Goal: Transaction & Acquisition: Book appointment/travel/reservation

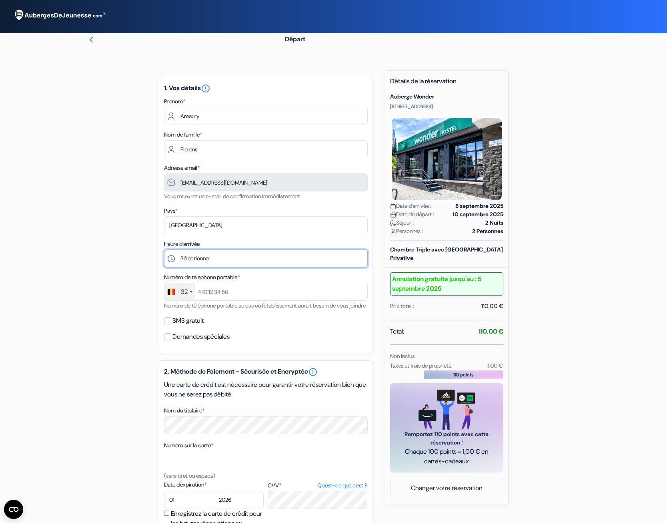
click at [164, 249] on select "Sélectionner 15:00 16:00 17:00 18:00 19:00 20:00 21:00 22:00" at bounding box center [266, 258] width 204 height 18
select select "15"
click option "15:00" at bounding box center [0, 0] width 0 height 0
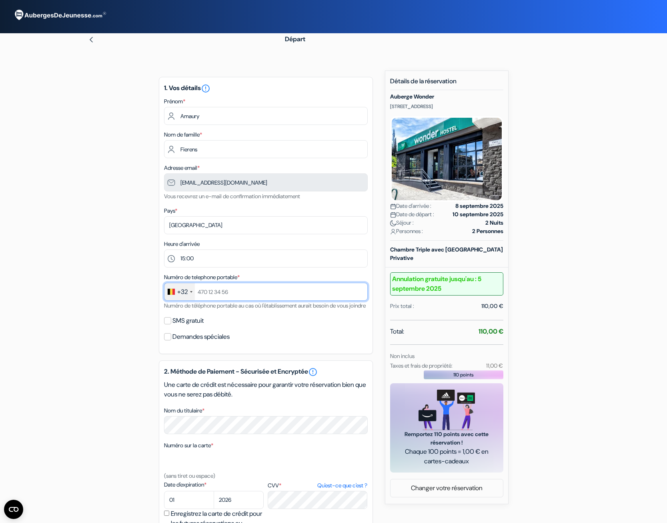
click at [259, 299] on input "text" at bounding box center [266, 292] width 204 height 18
type input "479194811"
click at [297, 354] on div "1. Vos détails error_outline Prénom * Amaury Nom de famille * Fierens Adresse e…" at bounding box center [266, 215] width 214 height 277
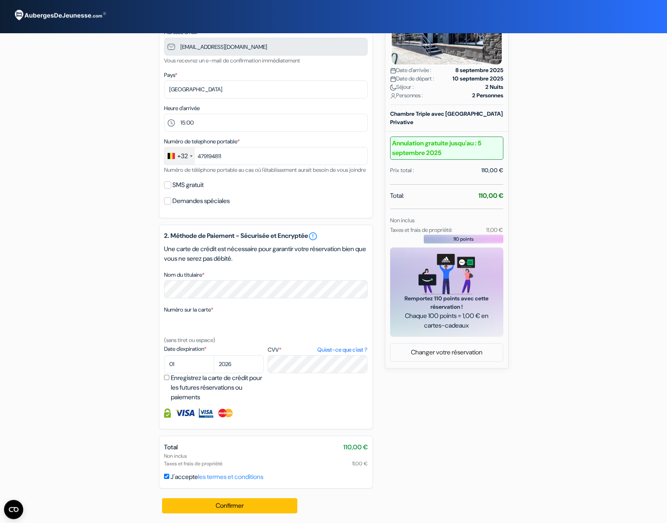
scroll to position [145, 0]
click at [131, 317] on div "add_box Auberge Wonder Duque de Lerma 1, Toledo, Espagne Détails de l'établisse…" at bounding box center [334, 229] width 528 height 588
click at [164, 355] on select "01 02 03 04 05 06 07 08 09 10 11 12" at bounding box center [189, 364] width 50 height 18
select select "07"
click option "07" at bounding box center [0, 0] width 0 height 0
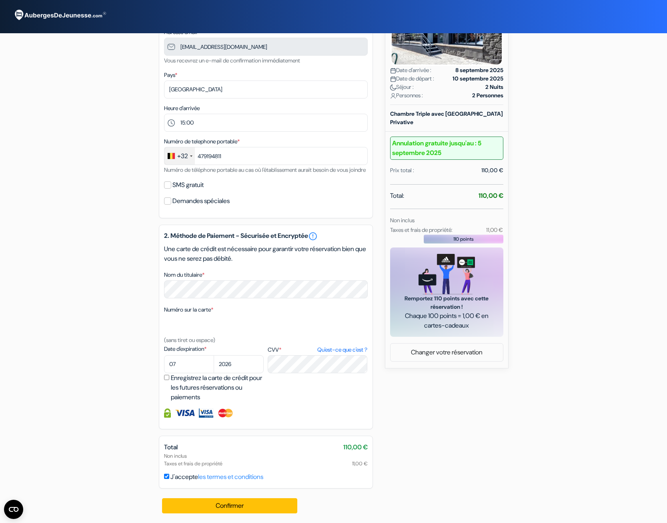
click at [165, 377] on input "Enregistrez la carte de crédit pour les futures réservations ou paiements" at bounding box center [166, 377] width 5 height 5
checkbox input "true"
click at [243, 504] on button "Confirmer Loading..." at bounding box center [230, 505] width 136 height 15
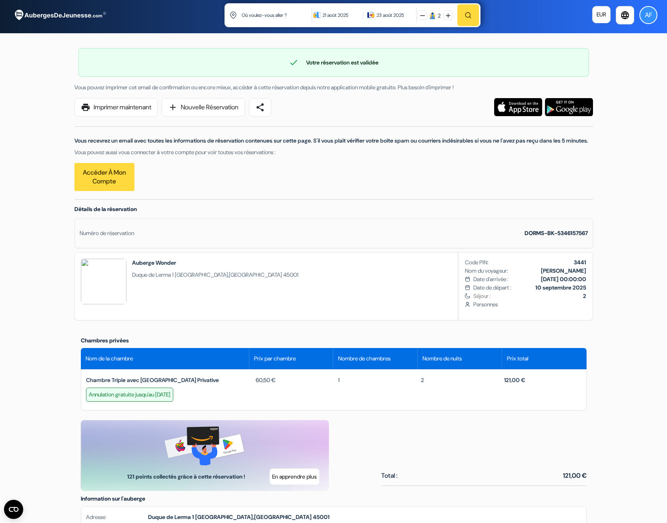
drag, startPoint x: 586, startPoint y: 287, endPoint x: 550, endPoint y: 289, distance: 36.5
click at [550, 289] on div "Code PIN: 3441 Nom du voyageur: Amaury Fierens Date d'arrivée : 8 septembre 202…" at bounding box center [526, 286] width 134 height 67
click at [541, 283] on b "8 septembre 2025 00:00:00" at bounding box center [563, 278] width 45 height 7
click at [475, 381] on div "Chambre Triple avec Salle de Bains Privative 60,50 € 1 2 121,00 € Annulation gr…" at bounding box center [334, 389] width 506 height 41
click at [521, 383] on span "121,00 €" at bounding box center [514, 379] width 21 height 7
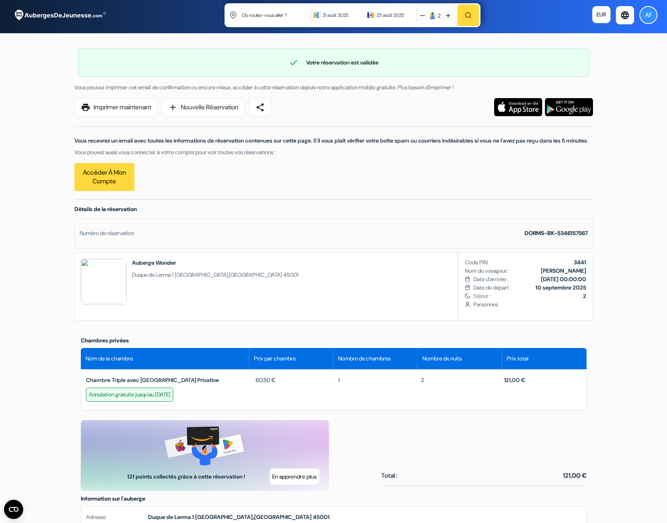
click at [355, 14] on div "21 août 2025" at bounding box center [341, 15] width 36 height 8
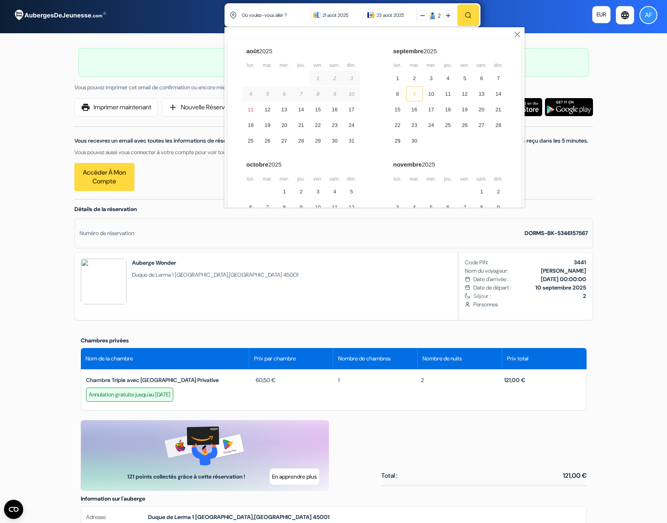
click at [415, 95] on div "9" at bounding box center [414, 93] width 17 height 15
click at [420, 95] on div "1 2 3 4 5 6 7 8 9 10 11 12 13 14 15 16 17 18 19 20 21 22 23 24 25 26 27 28 29 30" at bounding box center [448, 109] width 118 height 77
click at [433, 94] on div "10" at bounding box center [431, 93] width 17 height 15
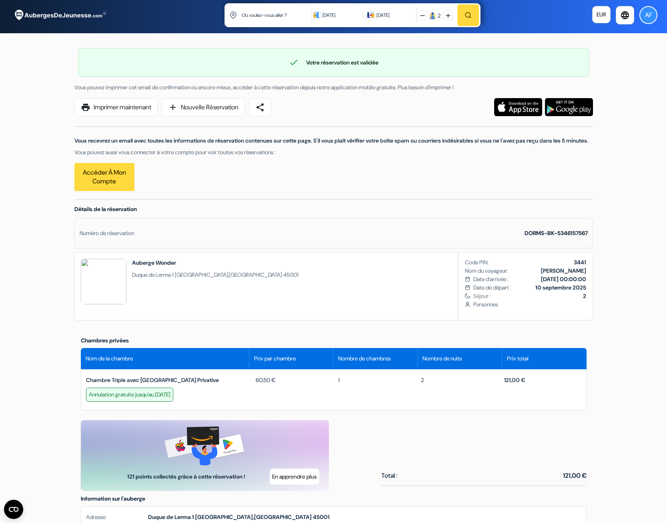
click at [331, 16] on div "9 sept. 2025" at bounding box center [341, 15] width 36 height 8
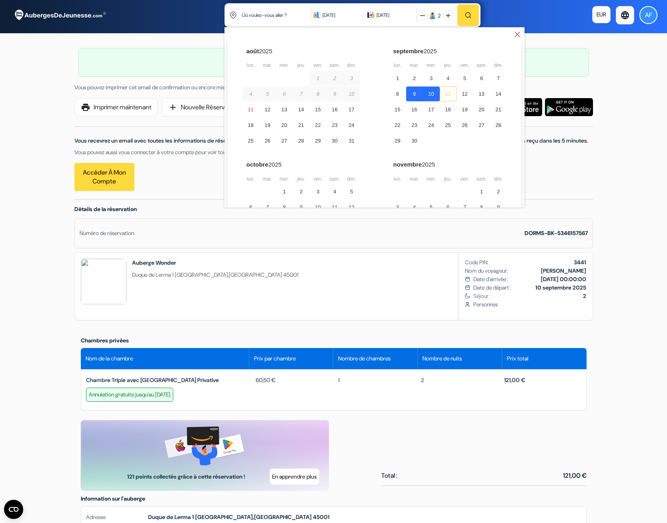
click at [446, 96] on div "11" at bounding box center [448, 93] width 17 height 15
click at [432, 97] on div "10" at bounding box center [431, 93] width 17 height 15
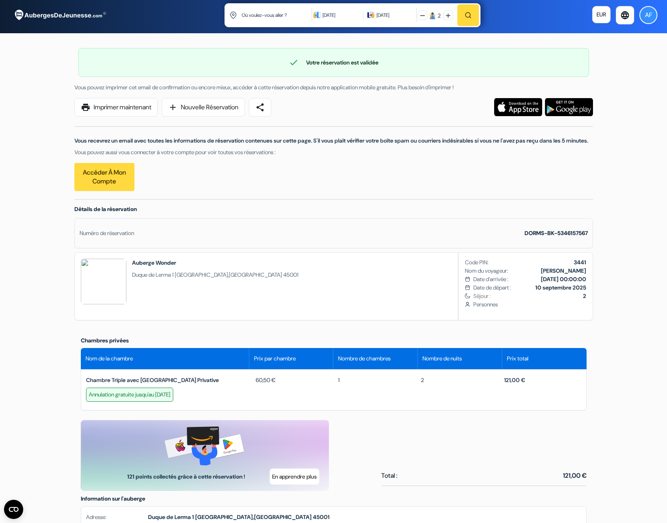
click at [466, 18] on img "button" at bounding box center [468, 15] width 7 height 7
click at [287, 17] on input "text" at bounding box center [277, 15] width 72 height 20
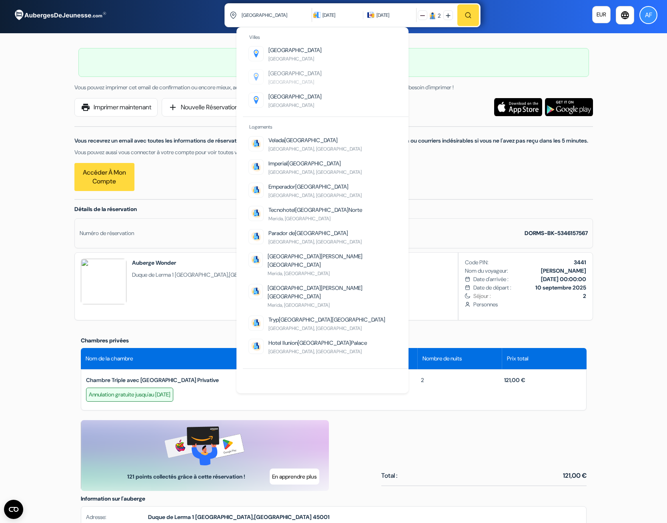
click at [303, 77] on li "Mérida Espagne" at bounding box center [329, 80] width 160 height 23
type input "Mérida, Espagne"
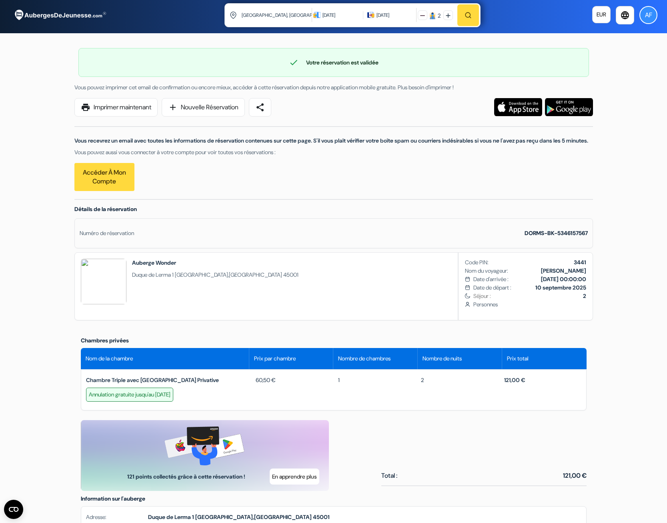
click at [465, 12] on img "button" at bounding box center [468, 15] width 7 height 7
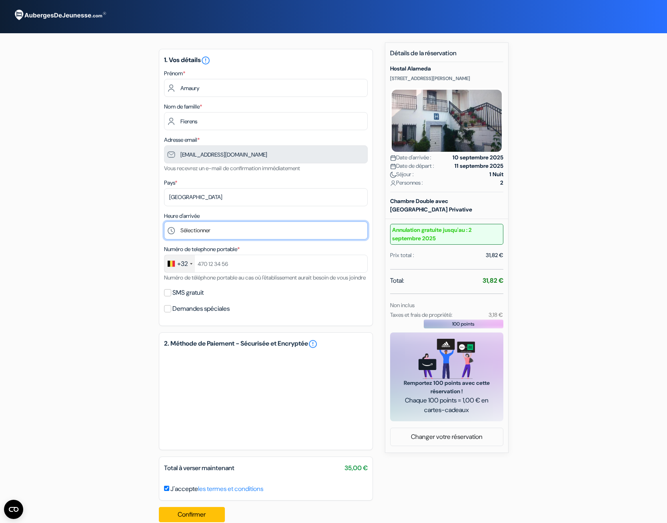
click at [164, 221] on select "Sélectionner 13:00 14:00 15:00 16:00 17:00 18:00 19:00 20:00 21:00 22:00" at bounding box center [266, 230] width 204 height 18
select select "13"
click option "13:00" at bounding box center [0, 0] width 0 height 0
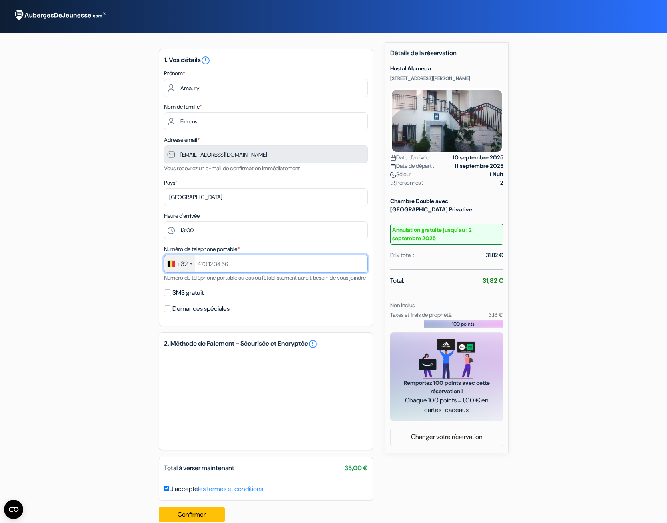
click at [215, 263] on input "text" at bounding box center [266, 264] width 204 height 18
type input "5"
type input "479194811"
click at [293, 326] on div "1. Vos détails error_outline Prénom * Amaury Nom de famille * Fierens Adresse e…" at bounding box center [266, 187] width 214 height 277
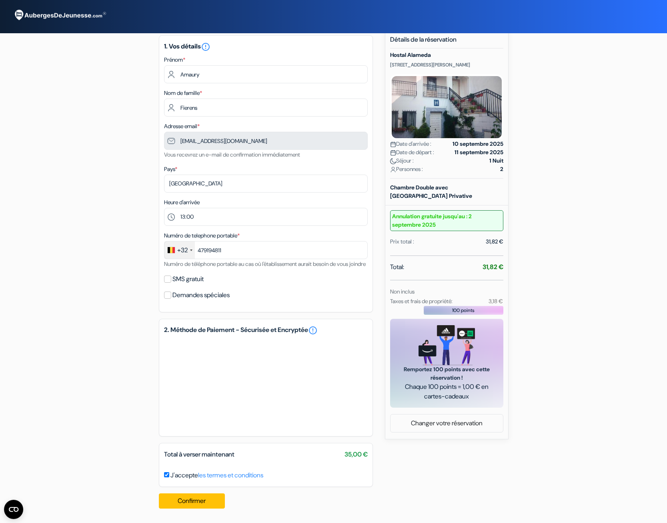
scroll to position [23, 0]
click at [151, 369] on div "add_box Hostal Alameda Camino de la Magdalena, 1, Mérida, Espagne Détails de l'…" at bounding box center [334, 272] width 528 height 486
click at [257, 437] on div "1. Vos détails error_outline Prénom * Amaury Nom de famille * Fierens Adresse e…" at bounding box center [266, 274] width 214 height 479
click at [192, 505] on button "Confirmer Loading..." at bounding box center [192, 500] width 66 height 15
click at [192, 499] on button "Confirmer Loading..." at bounding box center [192, 500] width 66 height 15
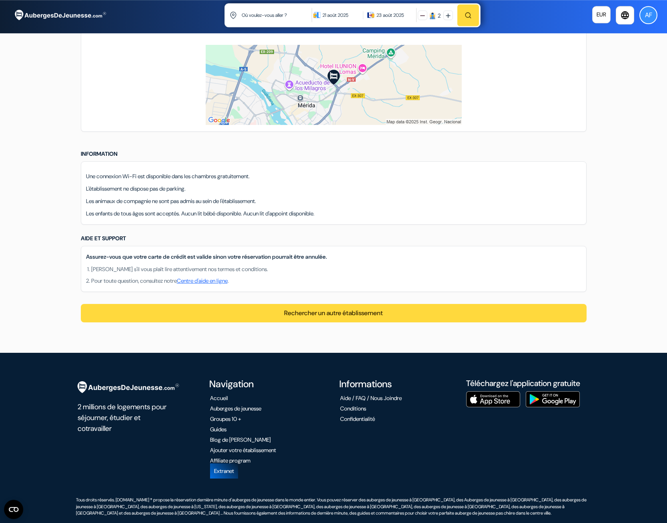
scroll to position [490, 0]
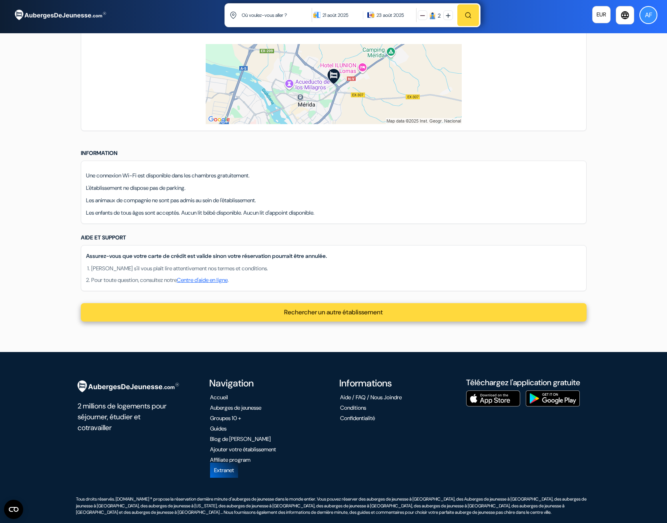
click at [325, 316] on span "Rechercher un autre établissement" at bounding box center [333, 312] width 99 height 8
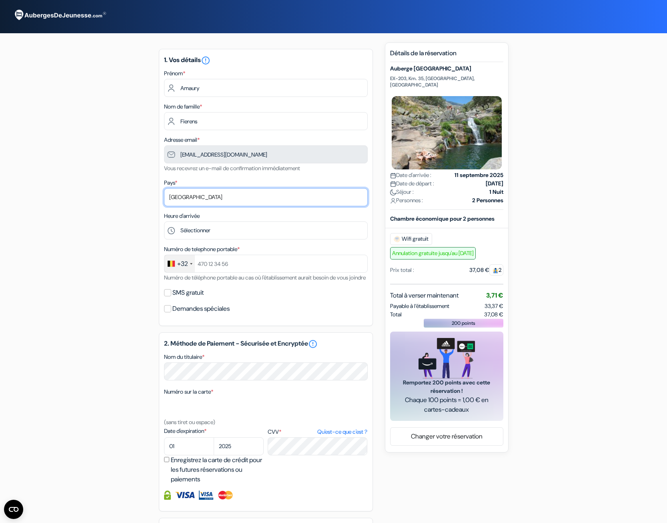
click at [164, 188] on select "Selectionner le pays Abkhazie [GEOGRAPHIC_DATA] [GEOGRAPHIC_DATA] Du [GEOGRAPHI…" at bounding box center [266, 197] width 204 height 18
click at [217, 191] on select "Selectionner le pays Abkhazie [GEOGRAPHIC_DATA] [GEOGRAPHIC_DATA] Du [GEOGRAPHI…" at bounding box center [266, 197] width 204 height 18
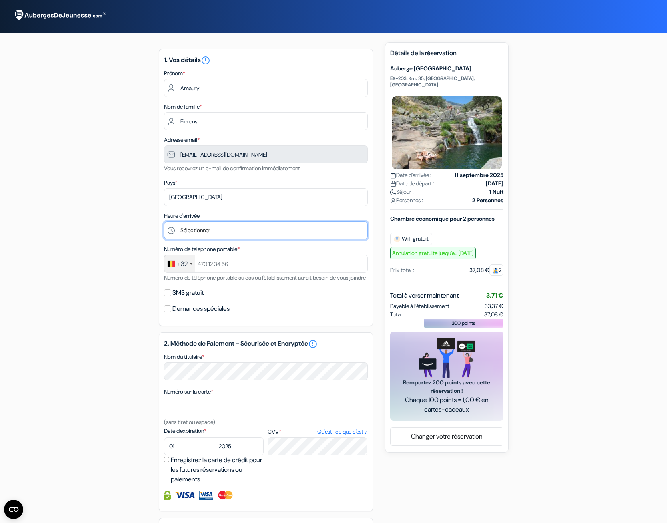
click at [164, 221] on select "Sélectionner 1:00 2:00 3:00 4:00 5:00 6:00 7:00 8:00 9:00 10:00 11:00 12:00 13:…" at bounding box center [266, 230] width 204 height 18
select select "16"
click option "16:00" at bounding box center [0, 0] width 0 height 0
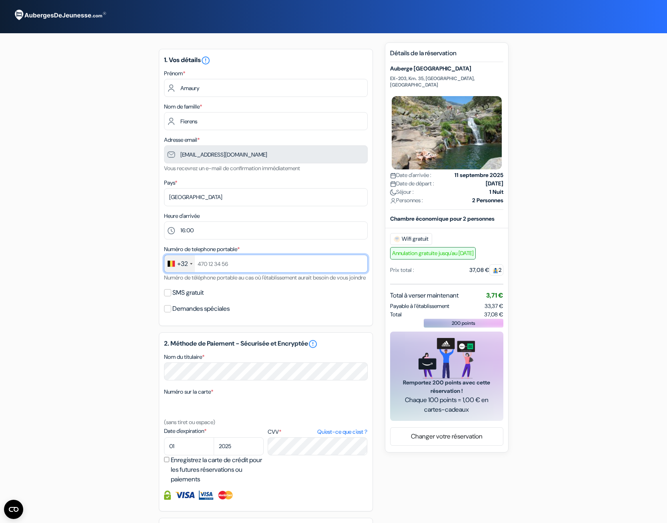
click at [225, 264] on input "text" at bounding box center [266, 264] width 204 height 18
type input "479194811"
click at [278, 358] on div "2. Méthode de Paiement - Sécurisée et Encryptée error_outline Nom du titulaire …" at bounding box center [266, 421] width 214 height 179
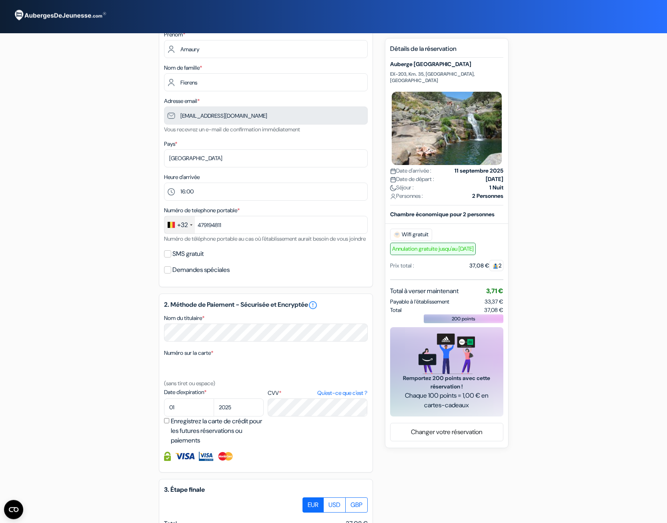
scroll to position [41, 0]
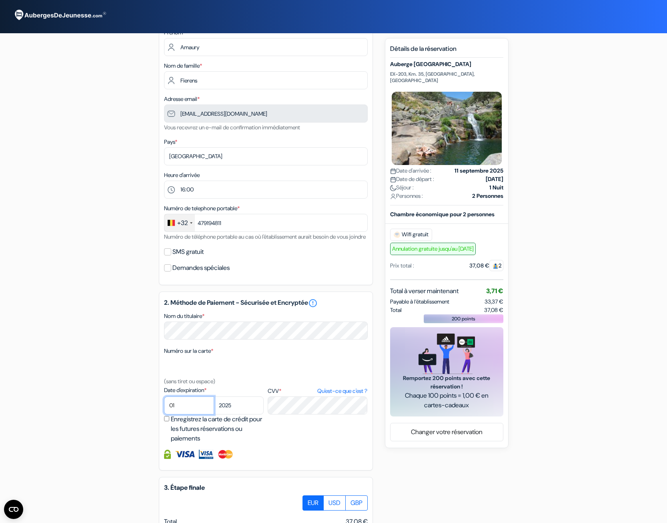
click at [164, 396] on select "01 02 03 04 05 06 07 08 09 10 11 12" at bounding box center [189, 405] width 50 height 18
select select "07"
click option "07" at bounding box center [0, 0] width 0 height 0
click at [214, 396] on select "2025 2026 2027 2028 2029 2030 2031 2032 2033 2034 2035 2036 2037 2038 2039 2040…" at bounding box center [239, 405] width 50 height 18
select select "2026"
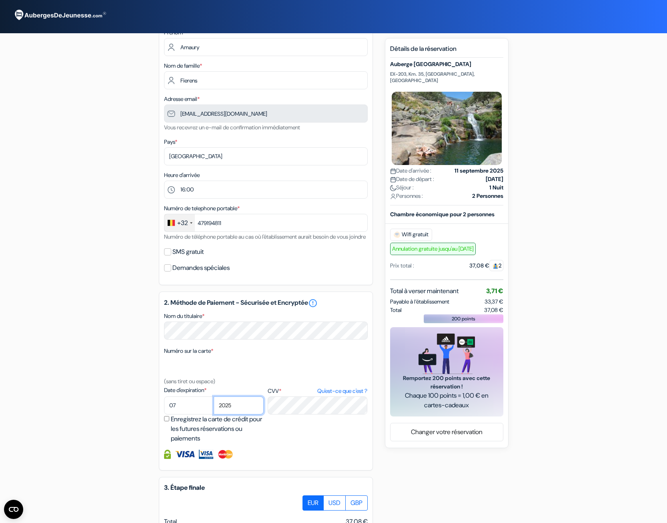
click option "2026" at bounding box center [0, 0] width 0 height 0
click at [332, 470] on div "2. Méthode de Paiement - Sécurisée et Encryptée error_outline Nom du titulaire …" at bounding box center [266, 380] width 214 height 179
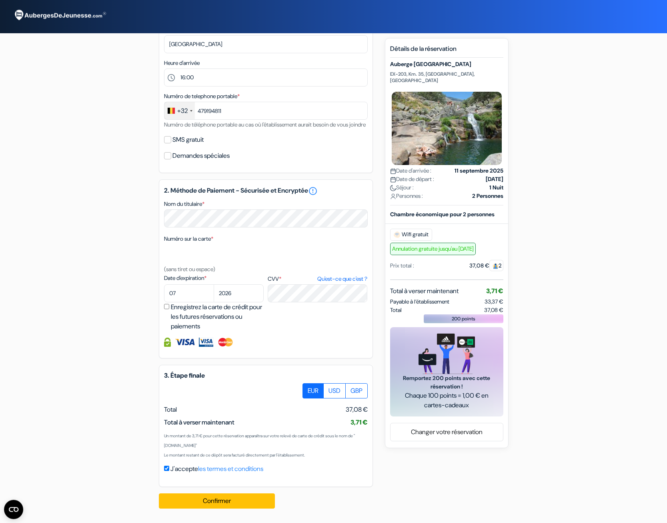
scroll to position [162, 0]
click at [332, 391] on label "USD" at bounding box center [334, 390] width 22 height 15
click at [308, 388] on input "USD" at bounding box center [305, 385] width 5 height 5
radio input "true"
click at [363, 389] on label "GBP" at bounding box center [356, 390] width 22 height 15
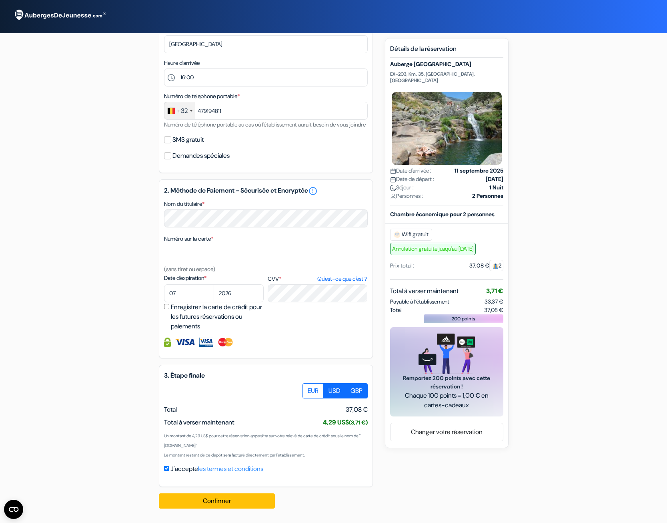
click at [308, 388] on input "GBP" at bounding box center [305, 385] width 5 height 5
radio input "true"
click at [338, 390] on label "USD" at bounding box center [334, 390] width 22 height 15
click at [308, 388] on input "USD" at bounding box center [305, 385] width 5 height 5
radio input "true"
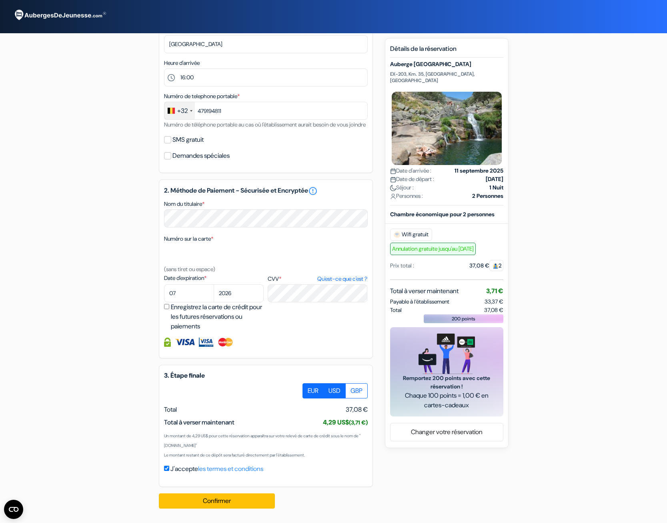
click at [313, 388] on label "EUR" at bounding box center [313, 390] width 21 height 15
click at [308, 388] on input "EUR" at bounding box center [305, 385] width 5 height 5
radio input "true"
click at [334, 396] on label "USD" at bounding box center [334, 390] width 22 height 15
click at [308, 388] on input "USD" at bounding box center [305, 385] width 5 height 5
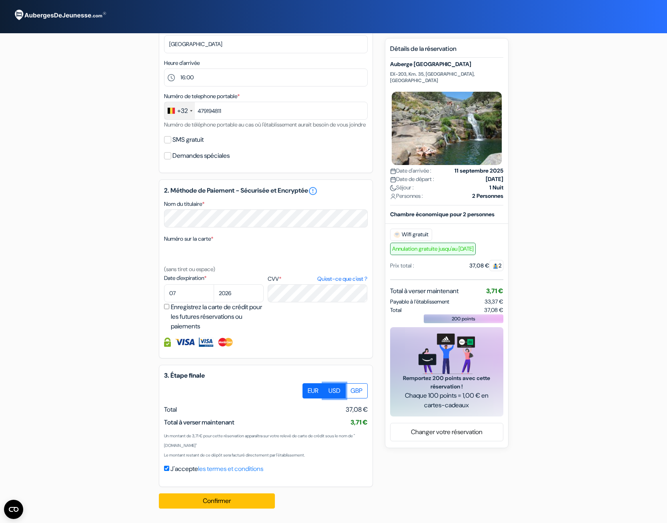
radio input "true"
click at [358, 391] on label "GBP" at bounding box center [356, 390] width 22 height 15
click at [308, 388] on input "GBP" at bounding box center [305, 385] width 5 height 5
radio input "true"
click at [322, 390] on label "EUR" at bounding box center [313, 390] width 21 height 15
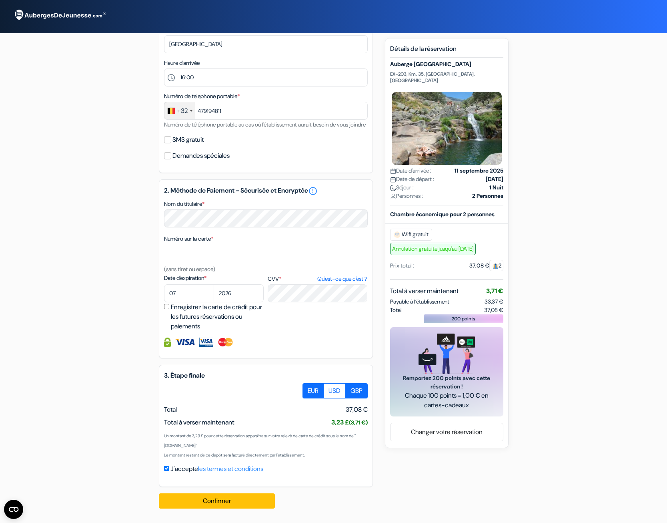
click at [308, 388] on input "EUR" at bounding box center [305, 385] width 5 height 5
radio input "true"
click at [307, 390] on label "EUR" at bounding box center [313, 390] width 21 height 15
click at [307, 388] on input "EUR" at bounding box center [305, 385] width 5 height 5
click at [336, 389] on label "USD" at bounding box center [334, 390] width 22 height 15
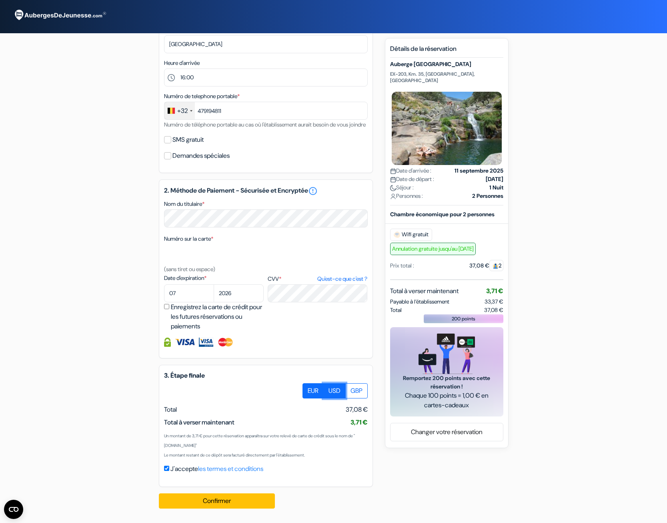
click at [308, 388] on input "USD" at bounding box center [305, 385] width 5 height 5
radio input "true"
click at [361, 387] on label "GBP" at bounding box center [356, 390] width 22 height 15
click at [308, 387] on input "GBP" at bounding box center [305, 385] width 5 height 5
radio input "true"
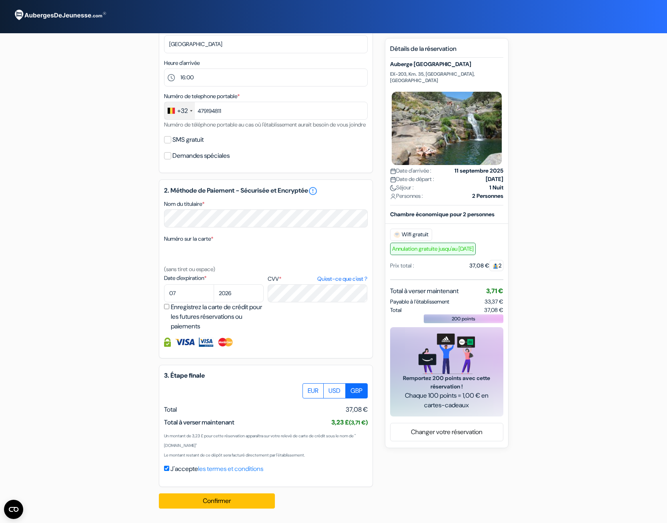
click at [304, 381] on div "3. Étape finale EUR USD GBP Total J'accepte" at bounding box center [266, 426] width 214 height 122
click at [307, 387] on label "EUR" at bounding box center [313, 390] width 21 height 15
click at [307, 387] on input "EUR" at bounding box center [305, 385] width 5 height 5
radio input "true"
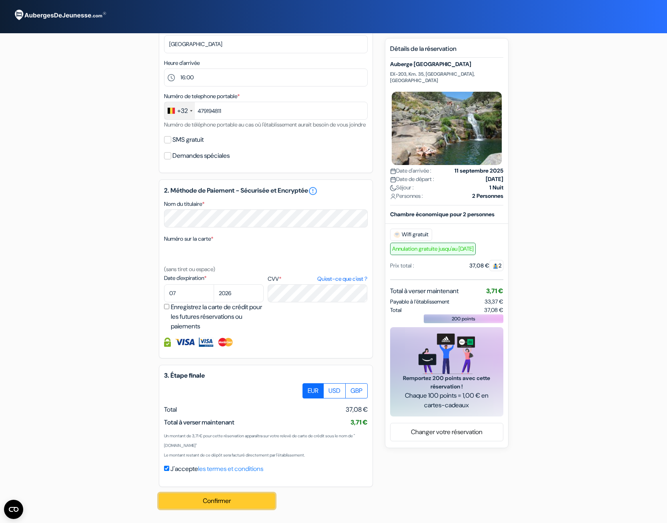
click at [240, 504] on button "Confirmer Loading..." at bounding box center [217, 500] width 116 height 15
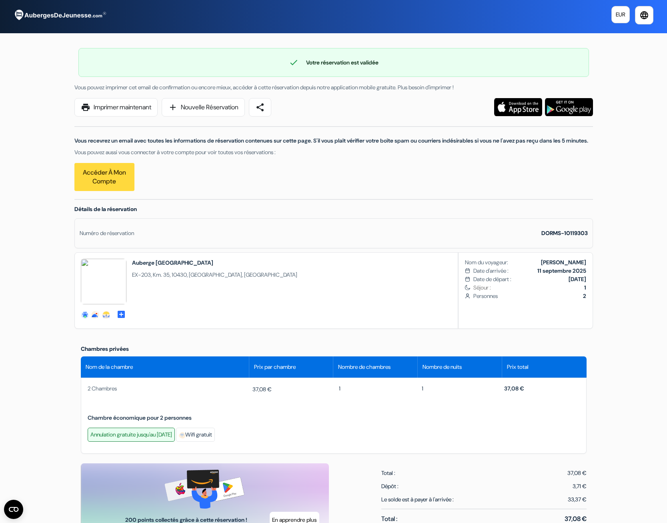
scroll to position [645, 0]
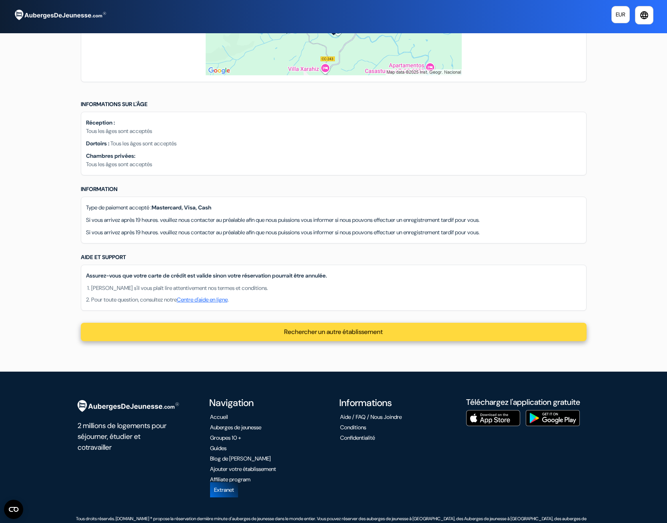
click at [319, 323] on div "Rechercher un autre établissement" at bounding box center [334, 332] width 506 height 18
click at [344, 327] on span "Rechercher un autre établissement" at bounding box center [333, 331] width 99 height 8
